Goal: Information Seeking & Learning: Learn about a topic

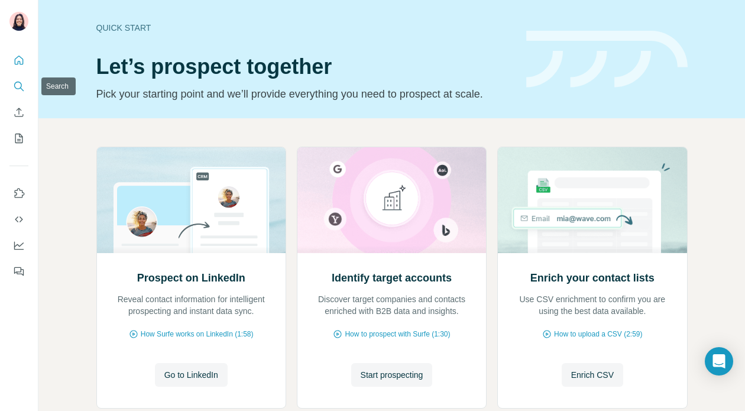
click at [21, 84] on icon "Search" at bounding box center [18, 86] width 8 height 8
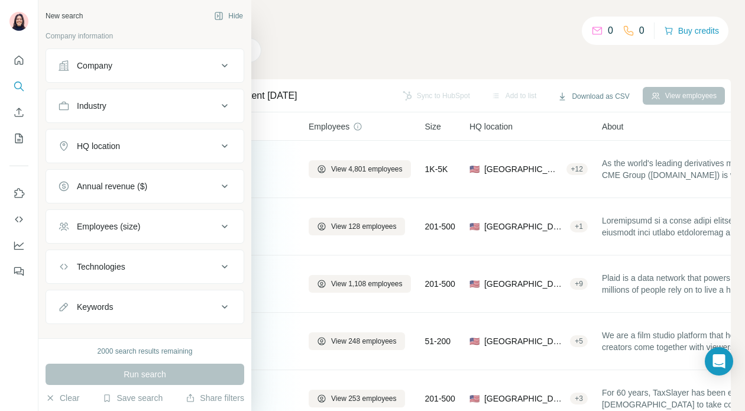
click at [103, 269] on div "Technologies" at bounding box center [101, 267] width 48 height 12
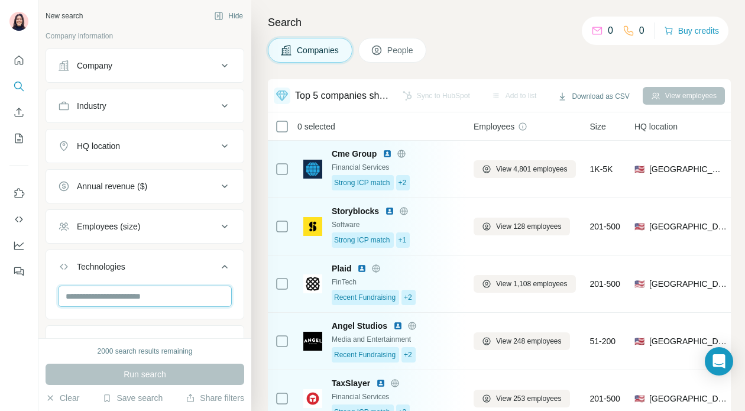
click at [115, 287] on input "text" at bounding box center [145, 296] width 174 height 21
type input "*"
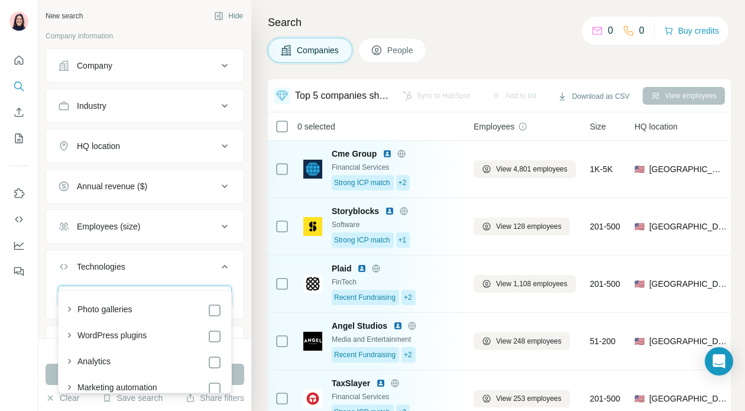
scroll to position [54, 0]
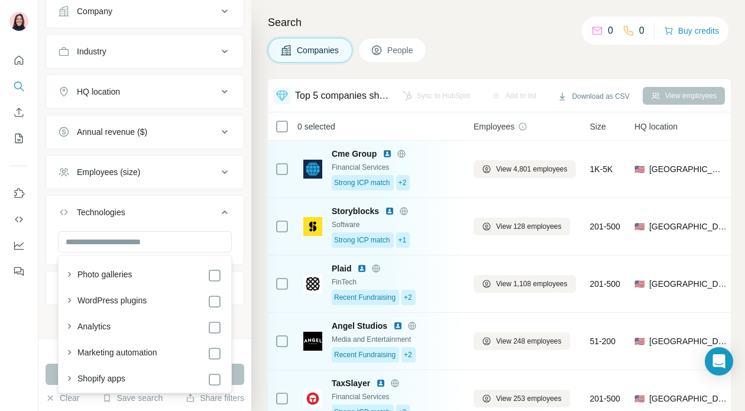
click at [229, 209] on icon at bounding box center [225, 212] width 14 height 14
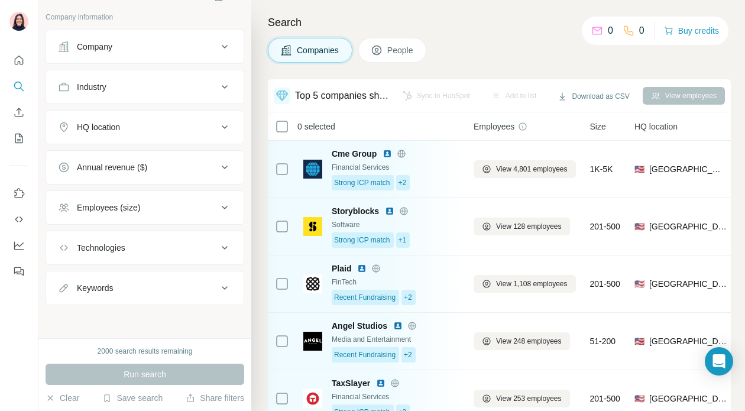
scroll to position [19, 0]
click at [227, 254] on icon at bounding box center [225, 248] width 14 height 14
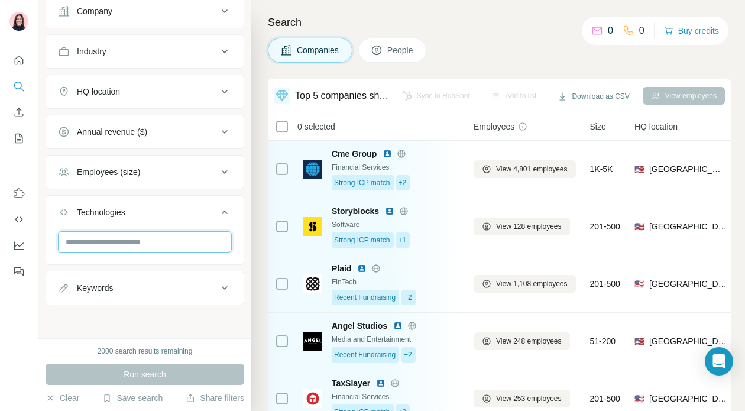
click at [114, 239] on input "text" at bounding box center [145, 241] width 174 height 21
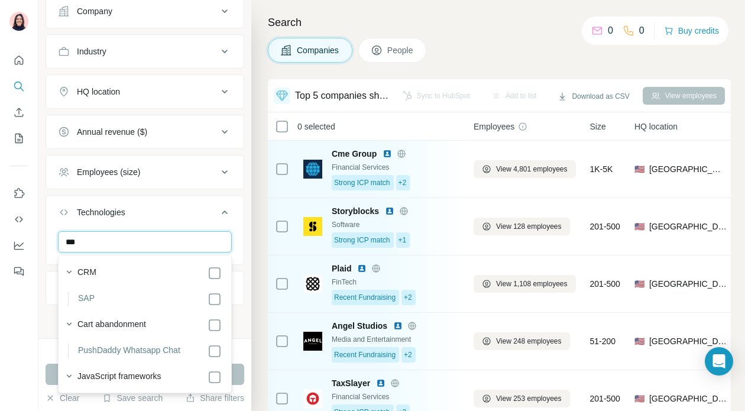
scroll to position [286, 0]
type input "***"
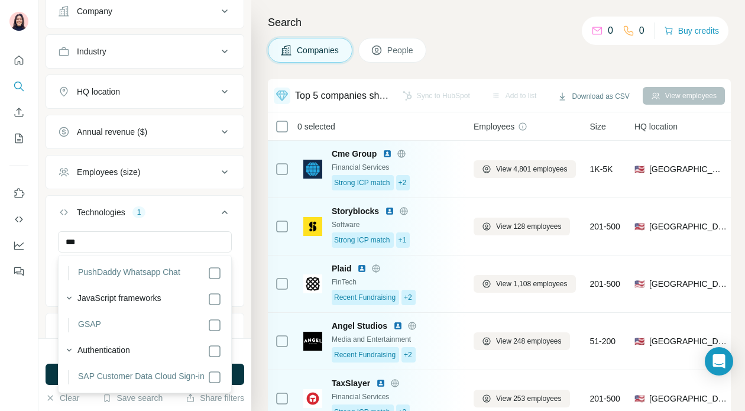
scroll to position [372, 0]
click at [47, 273] on div "*** SAP Clear all" at bounding box center [144, 267] width 197 height 73
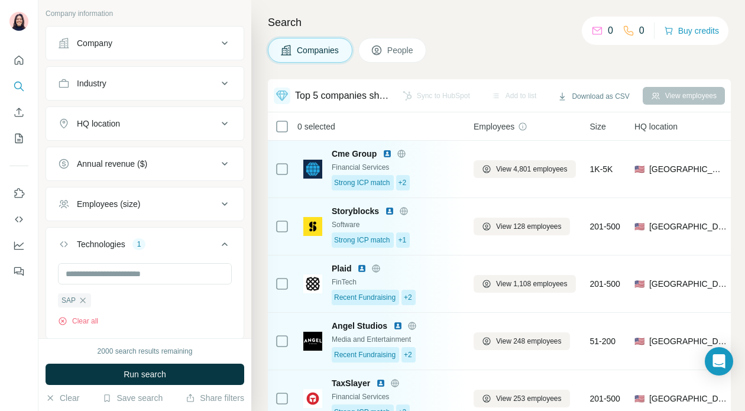
scroll to position [14, 0]
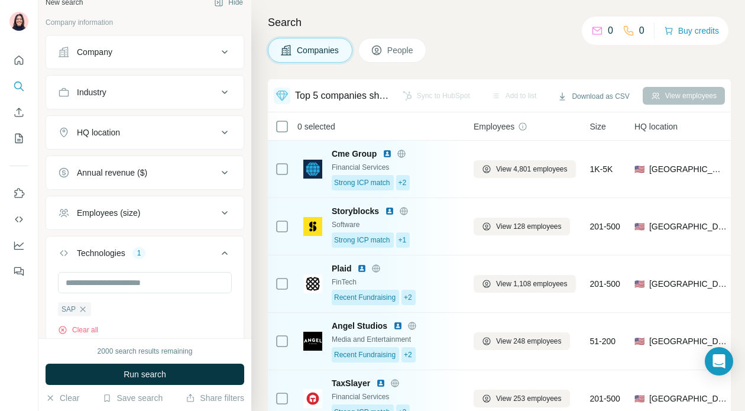
click at [130, 136] on div "HQ location" at bounding box center [138, 133] width 160 height 12
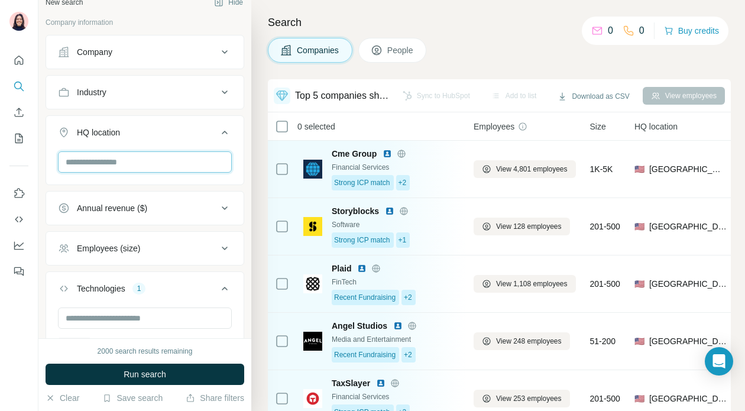
click at [124, 171] on input "text" at bounding box center [145, 161] width 174 height 21
type input "*"
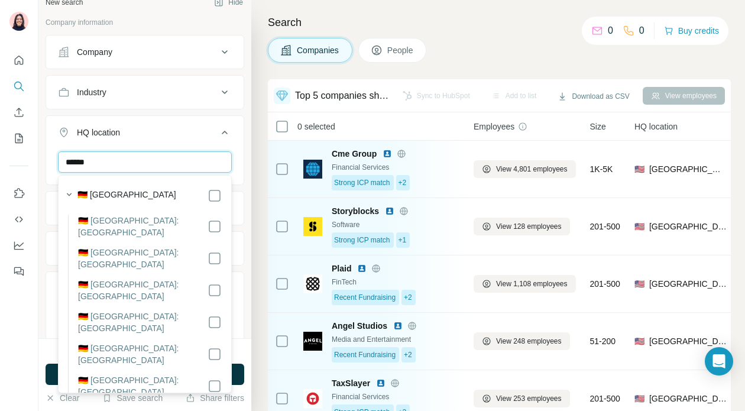
type input "******"
click at [107, 200] on label "🇩🇪 [GEOGRAPHIC_DATA]" at bounding box center [126, 196] width 99 height 14
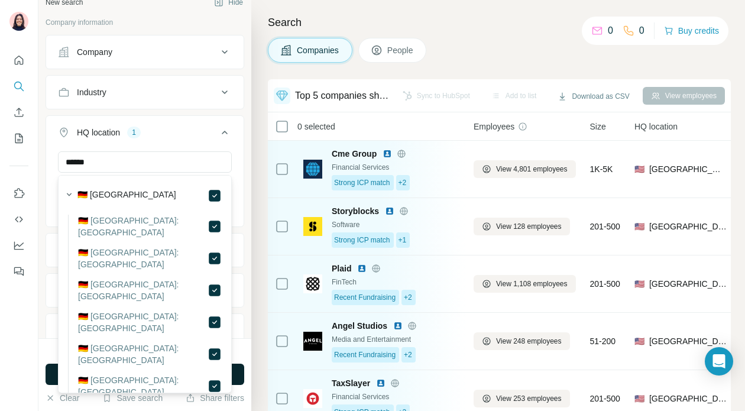
click at [53, 373] on button "Run search" at bounding box center [145, 374] width 199 height 21
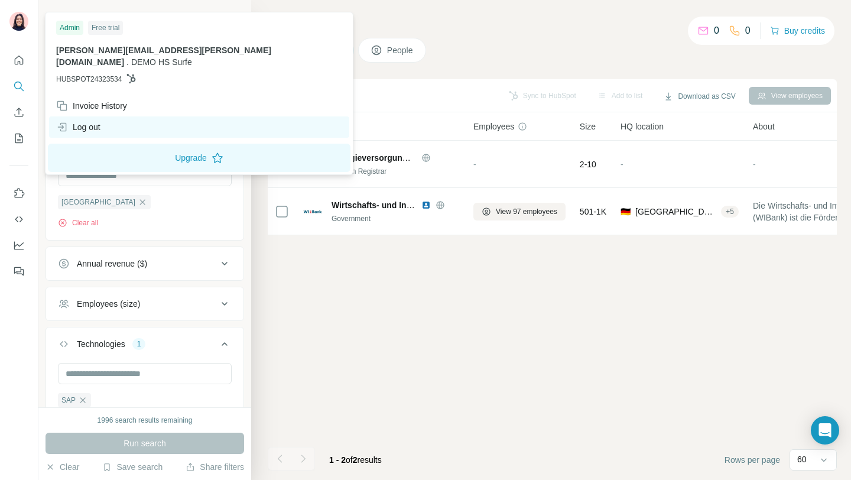
click at [96, 121] on div "Log out" at bounding box center [78, 127] width 44 height 12
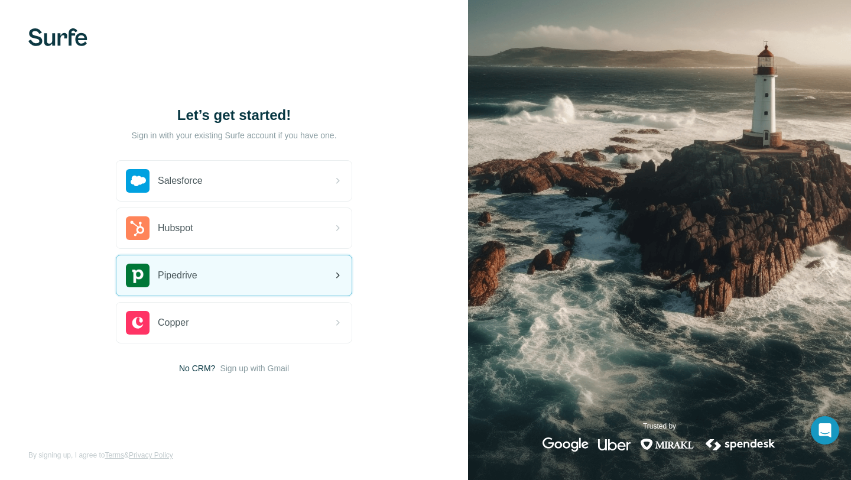
click at [225, 268] on div "Pipedrive" at bounding box center [233, 275] width 235 height 40
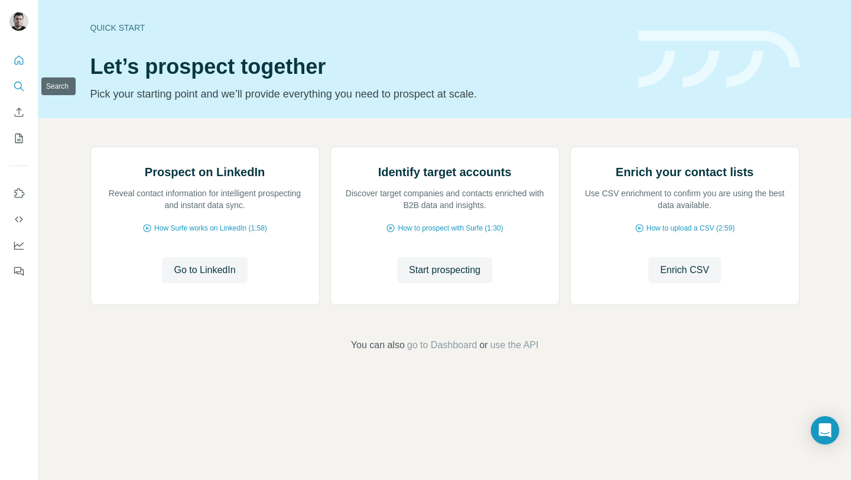
click at [18, 90] on icon "Search" at bounding box center [19, 86] width 12 height 12
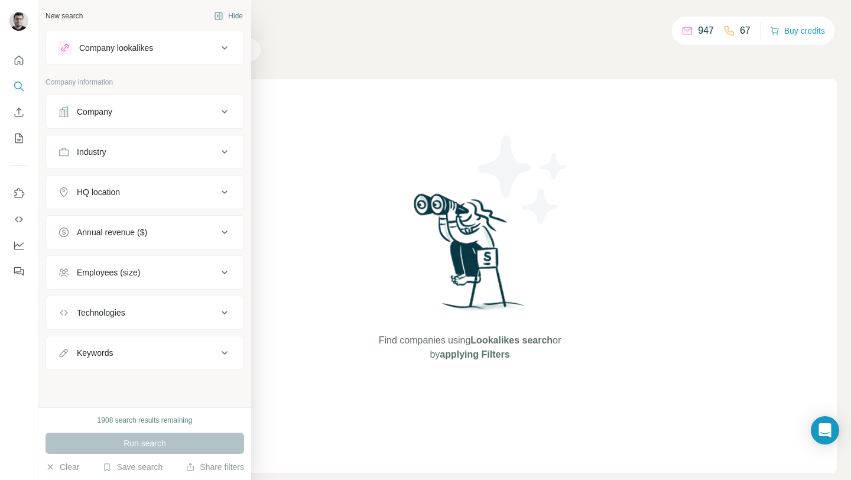
click at [84, 183] on button "HQ location" at bounding box center [144, 192] width 197 height 28
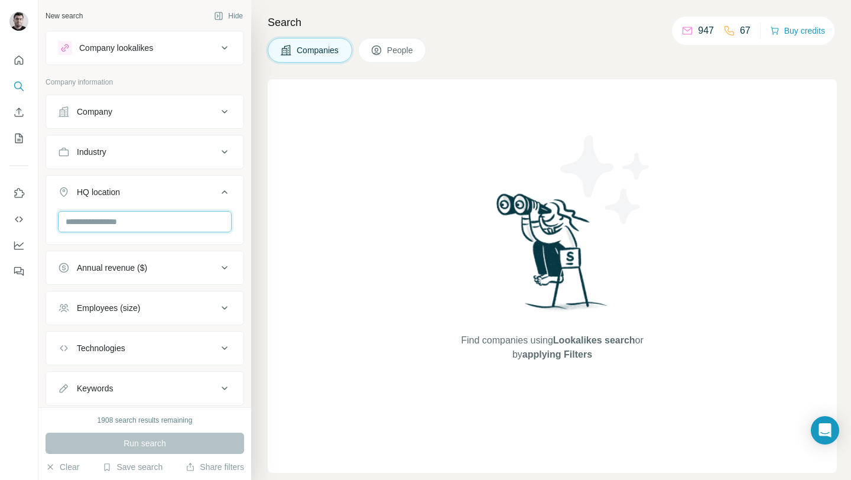
click at [86, 225] on input "text" at bounding box center [145, 221] width 174 height 21
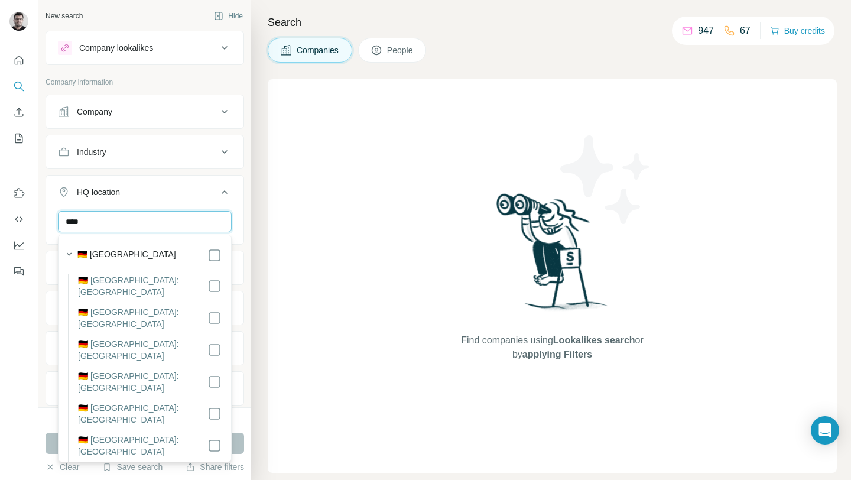
type input "****"
click at [88, 260] on label "🇩🇪 [GEOGRAPHIC_DATA]" at bounding box center [126, 255] width 99 height 14
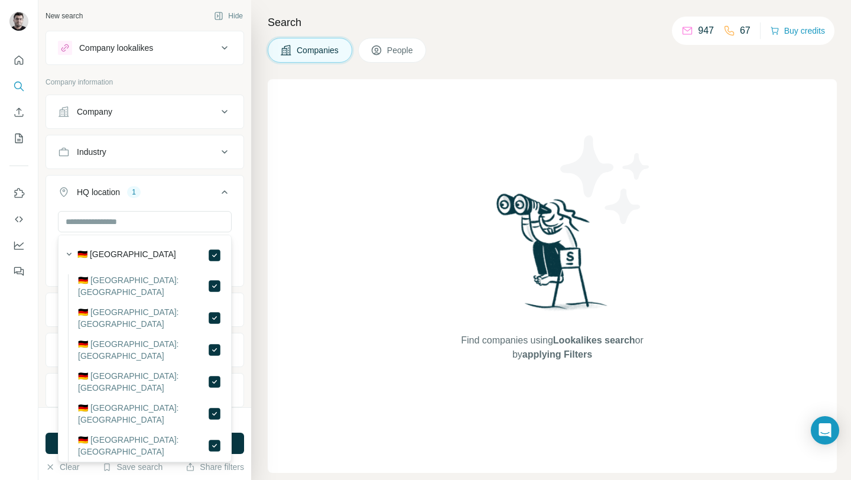
click at [218, 188] on icon at bounding box center [225, 192] width 14 height 14
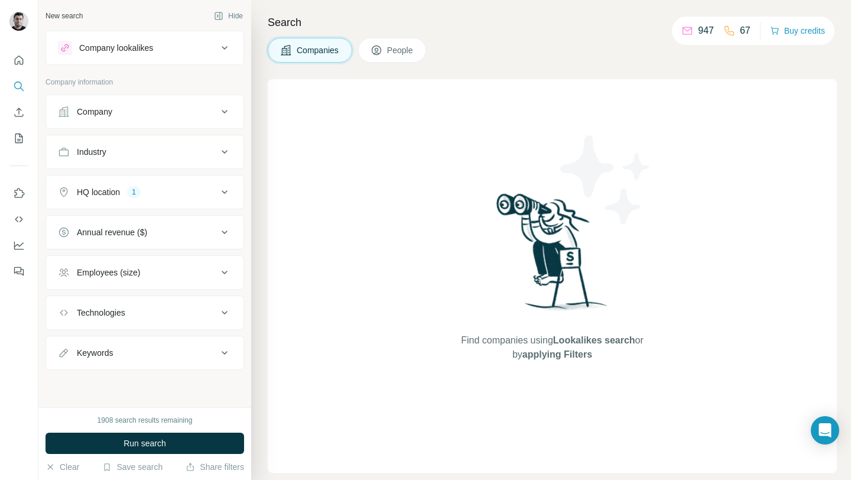
click at [139, 316] on div "Technologies" at bounding box center [138, 313] width 160 height 12
click at [131, 347] on input "text" at bounding box center [145, 342] width 174 height 21
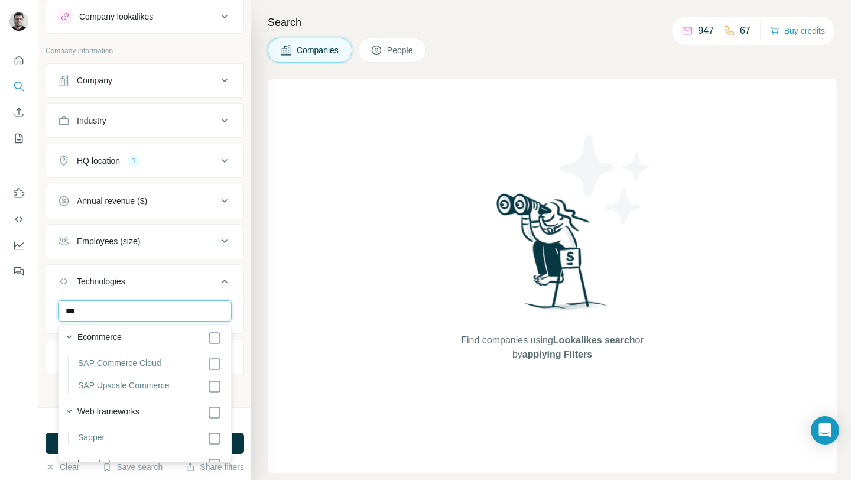
scroll to position [108, 0]
type input "***"
click at [143, 361] on label "SAP Commerce Cloud" at bounding box center [119, 366] width 83 height 14
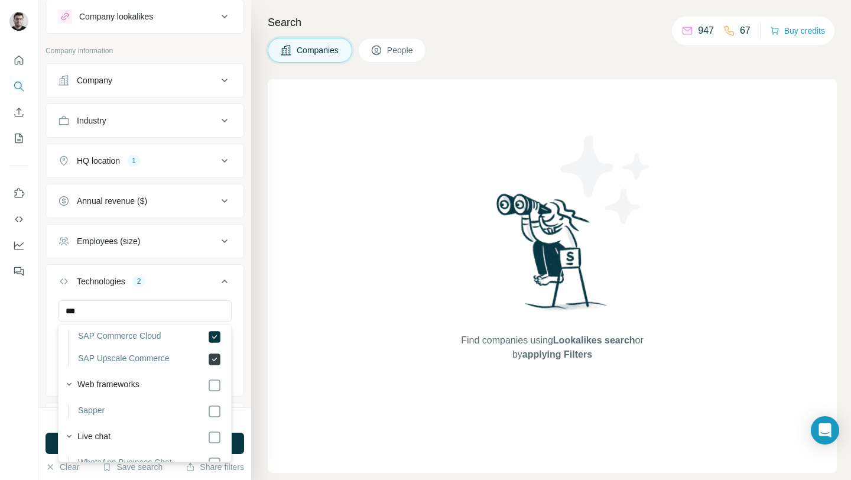
scroll to position [90, 0]
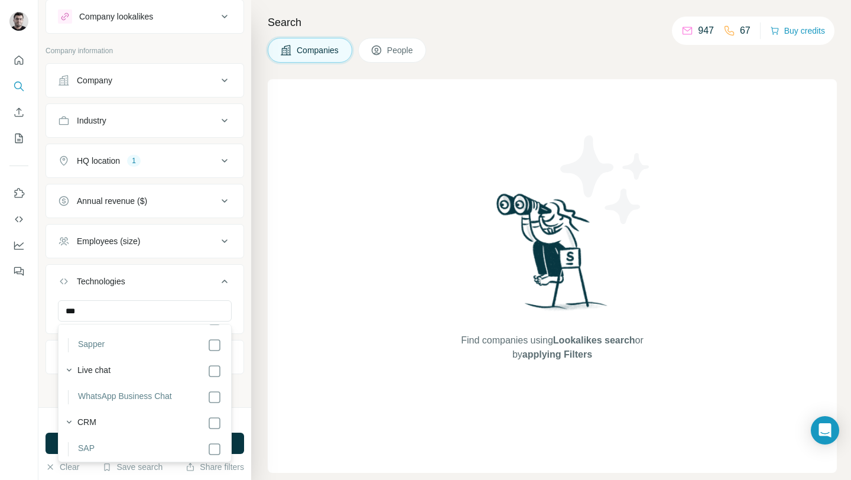
scroll to position [209, 0]
click at [0, 413] on div at bounding box center [19, 240] width 38 height 480
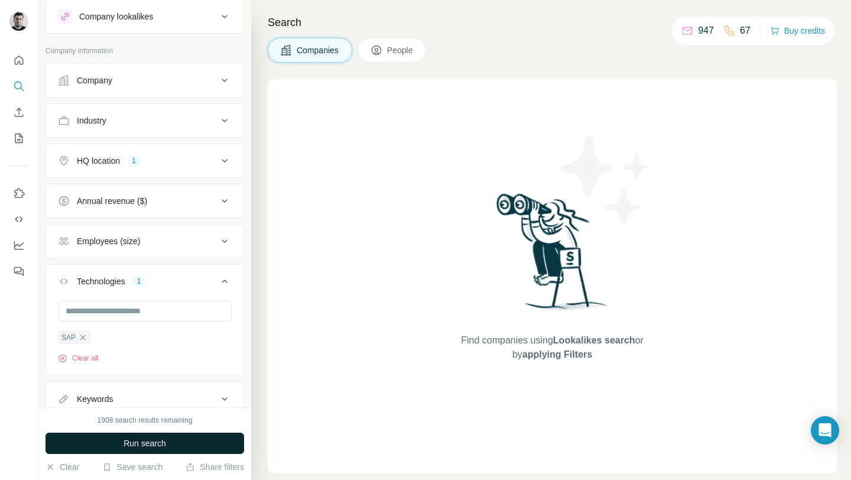
click at [70, 440] on button "Run search" at bounding box center [145, 443] width 199 height 21
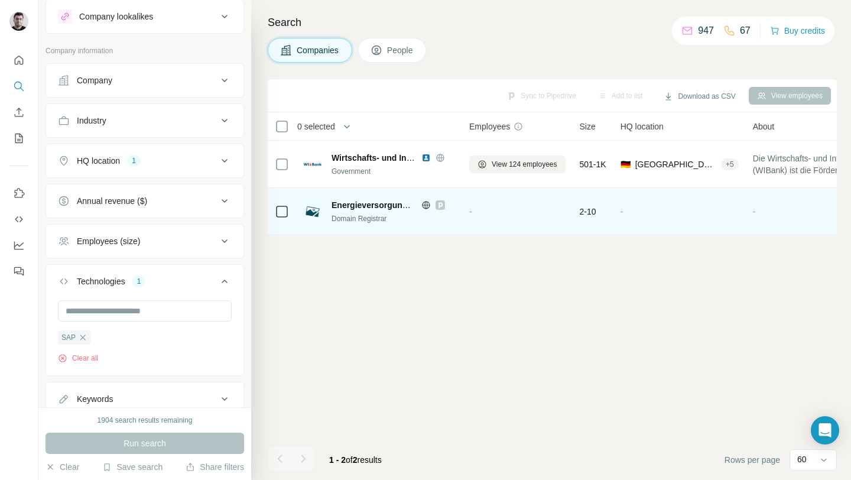
scroll to position [0, 0]
